Goal: Transaction & Acquisition: Purchase product/service

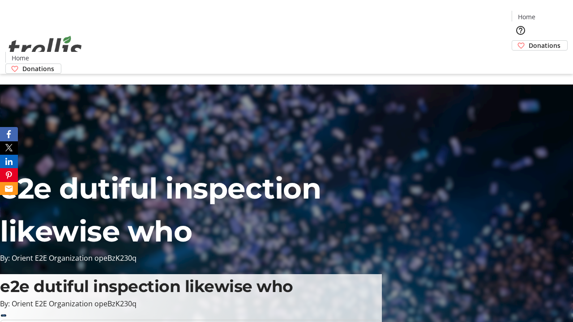
click at [529, 41] on span "Donations" at bounding box center [545, 45] width 32 height 9
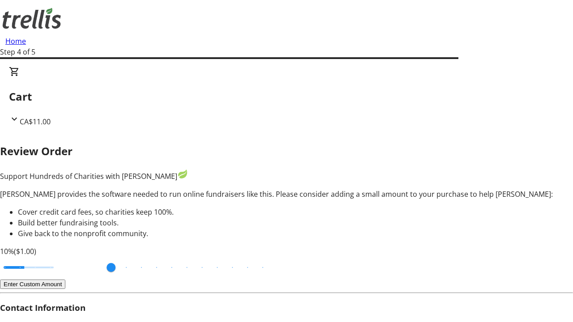
type input "3"
click at [60, 258] on input "Cover fees percentage" at bounding box center [28, 268] width 69 height 20
